Goal: Information Seeking & Learning: Learn about a topic

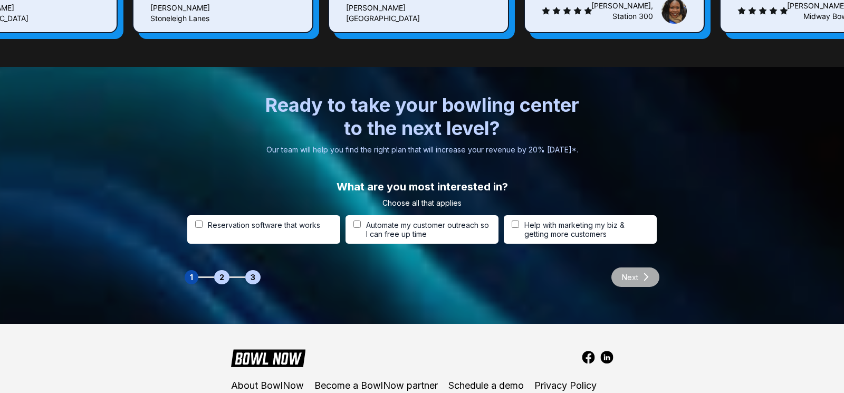
scroll to position [3298, 0]
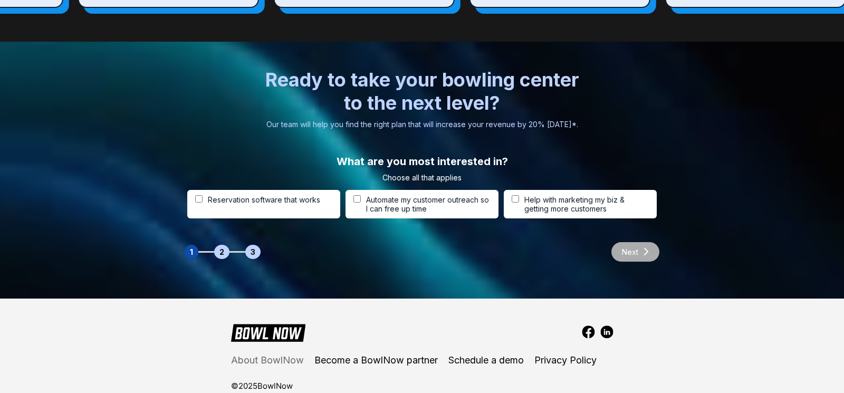
click at [272, 355] on link "About BowlNow" at bounding box center [267, 360] width 73 height 11
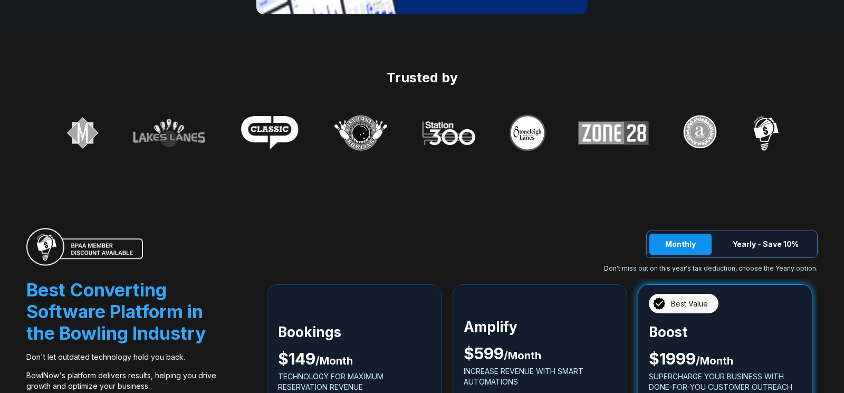
scroll to position [1836, 0]
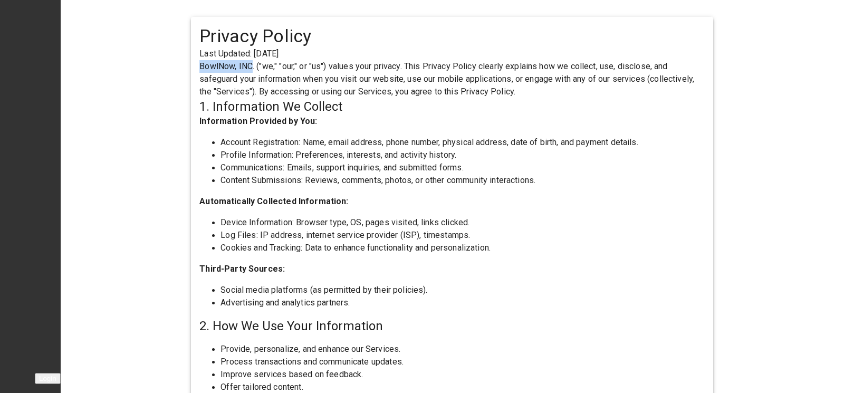
click at [248, 64] on div "Privacy Policy Last Updated: [DATE] BowlNow, INC. ("we," "our," or "us") values…" at bounding box center [452, 384] width 522 height 735
copy p "BowlNow, INC"
drag, startPoint x: 251, startPoint y: 63, endPoint x: 198, endPoint y: 65, distance: 52.8
click at [198, 65] on div "Privacy Policy Last Updated: 03/24/2025 BowlNow, INC. ("we," "our," or "us") va…" at bounding box center [452, 384] width 522 height 735
